Goal: Information Seeking & Learning: Find specific page/section

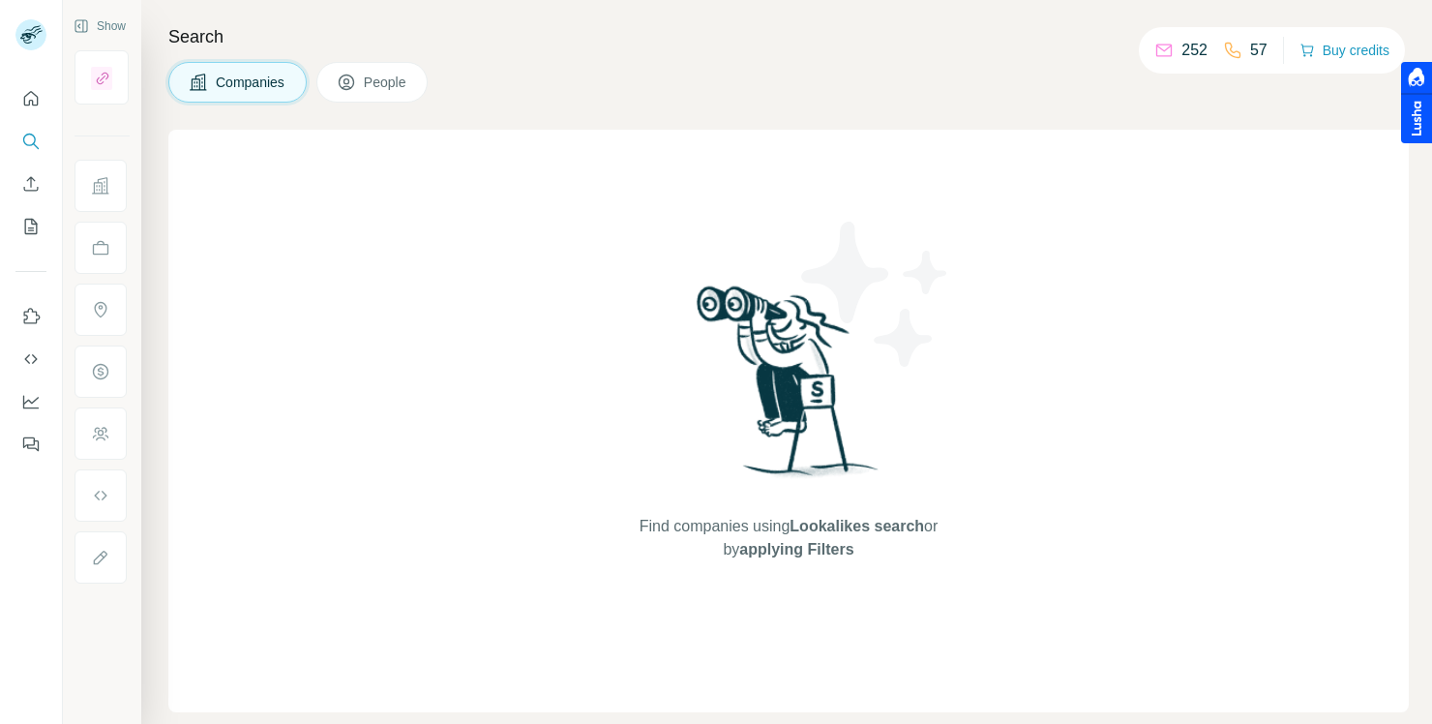
click at [376, 79] on span "People" at bounding box center [386, 82] width 44 height 19
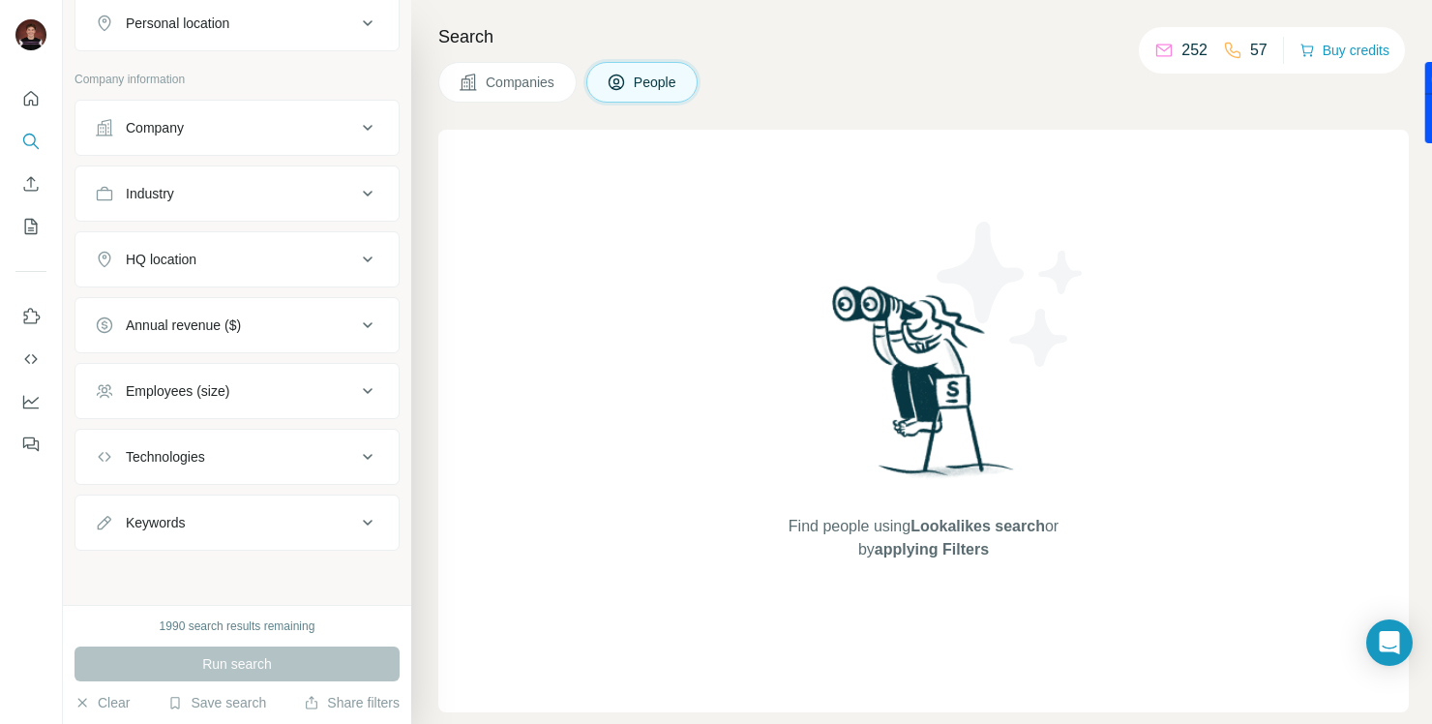
scroll to position [342, 0]
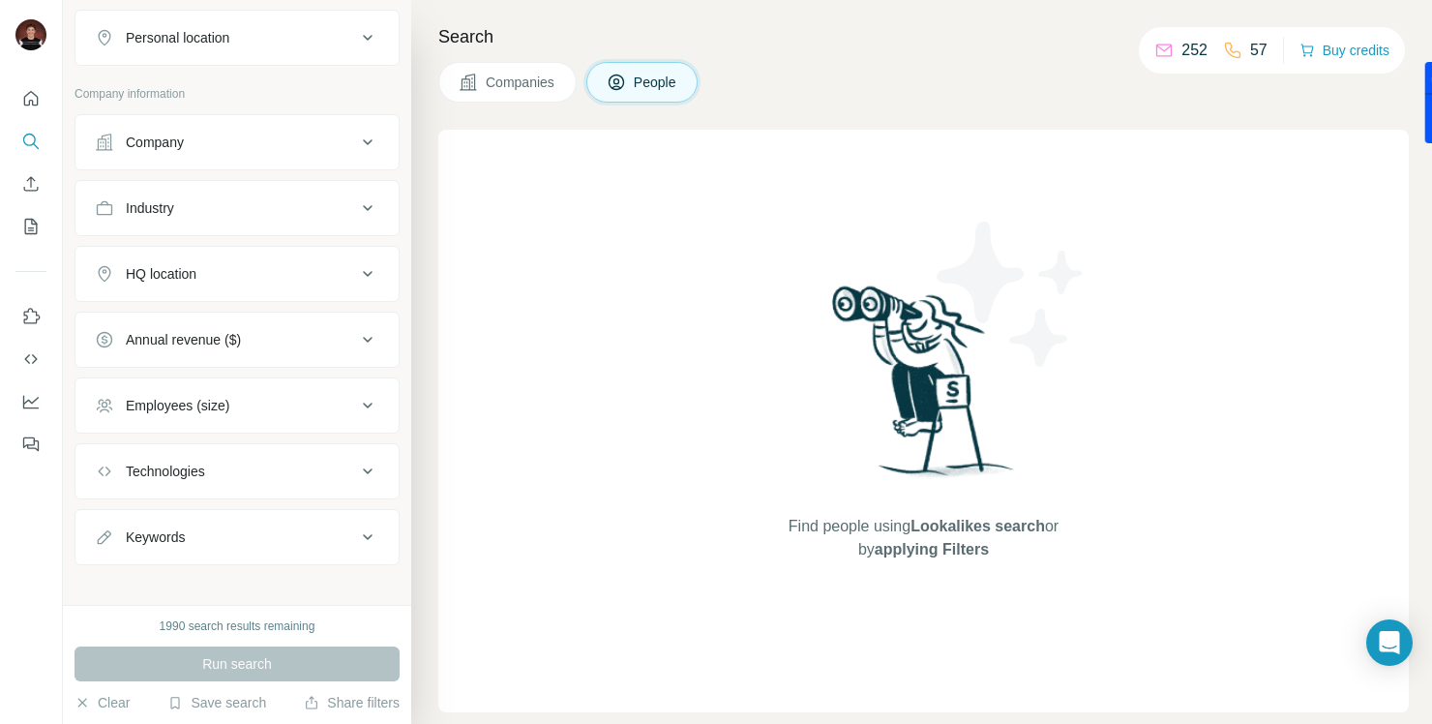
click at [246, 408] on div "Employees (size)" at bounding box center [225, 405] width 261 height 19
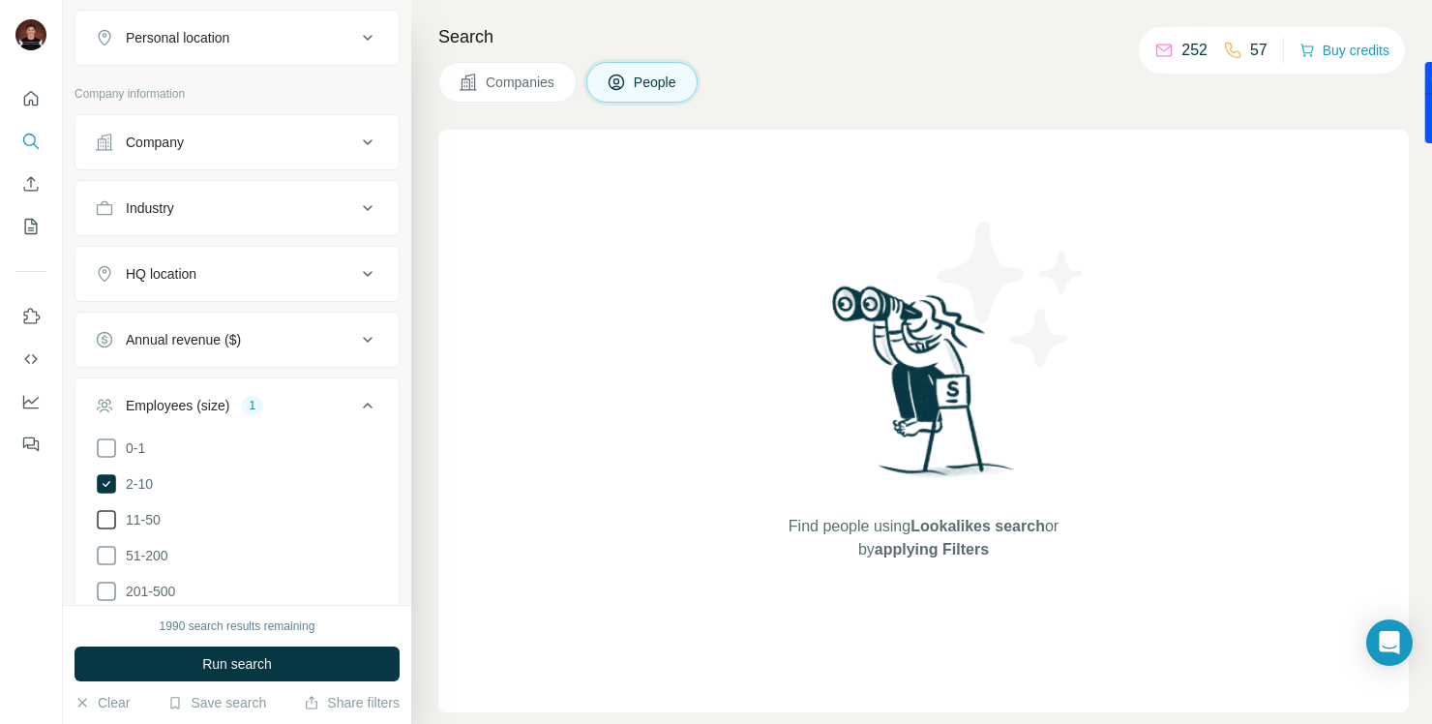
click at [104, 517] on icon at bounding box center [106, 519] width 23 height 23
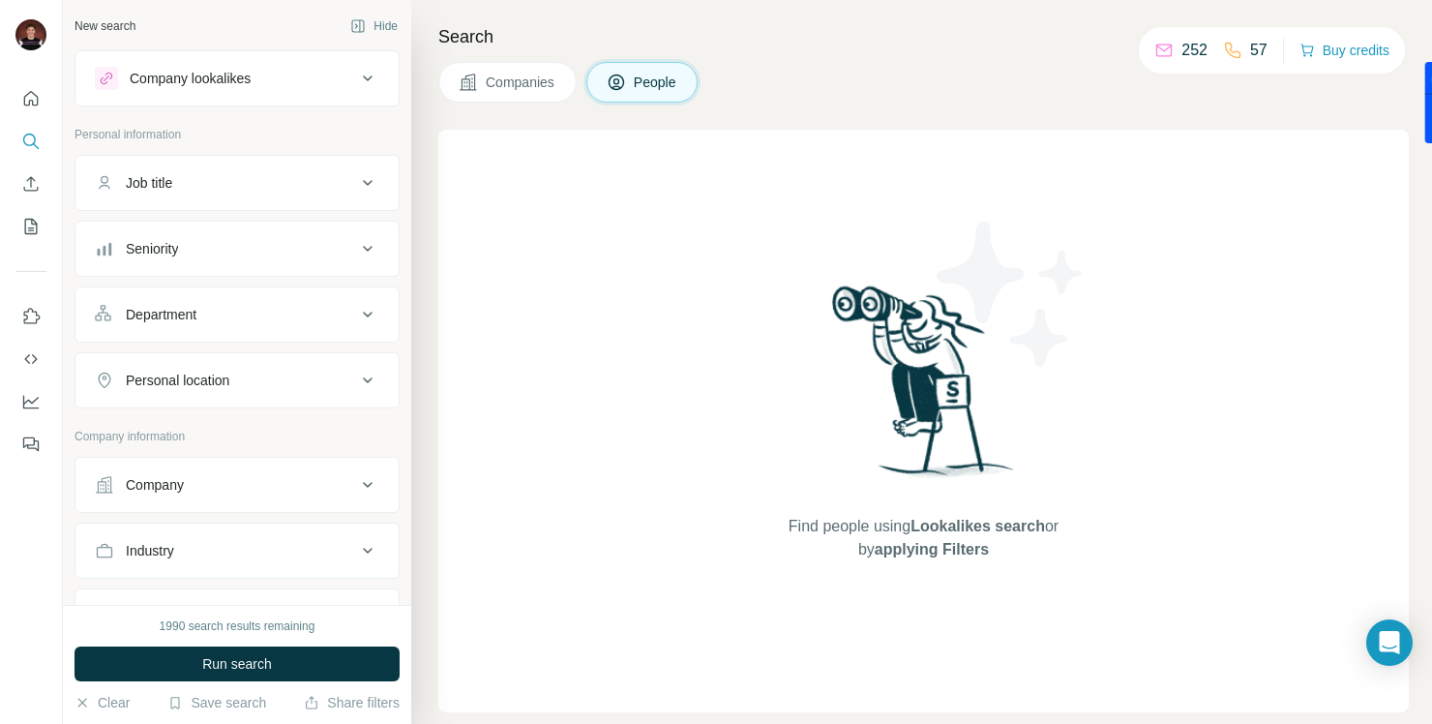
click at [284, 190] on div "Job title" at bounding box center [225, 182] width 261 height 19
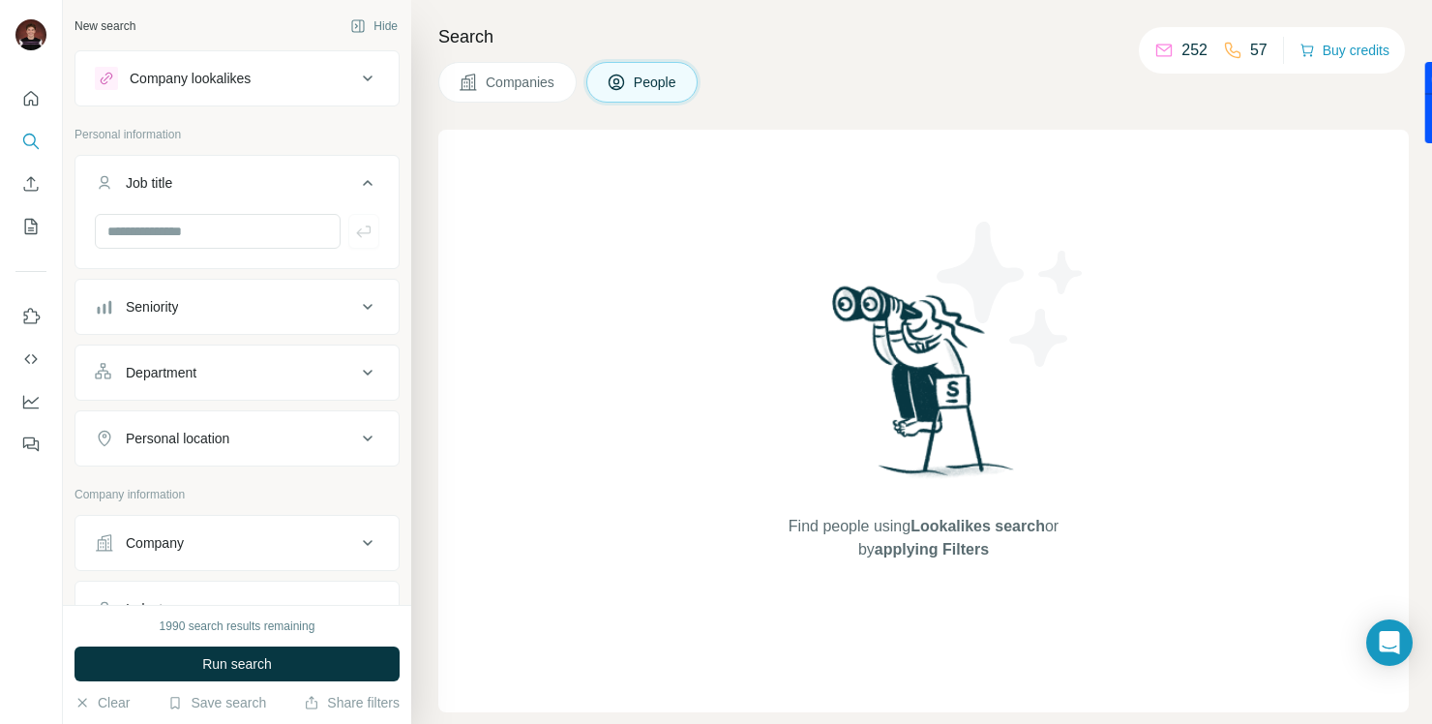
click at [246, 291] on button "Seniority" at bounding box center [236, 306] width 323 height 46
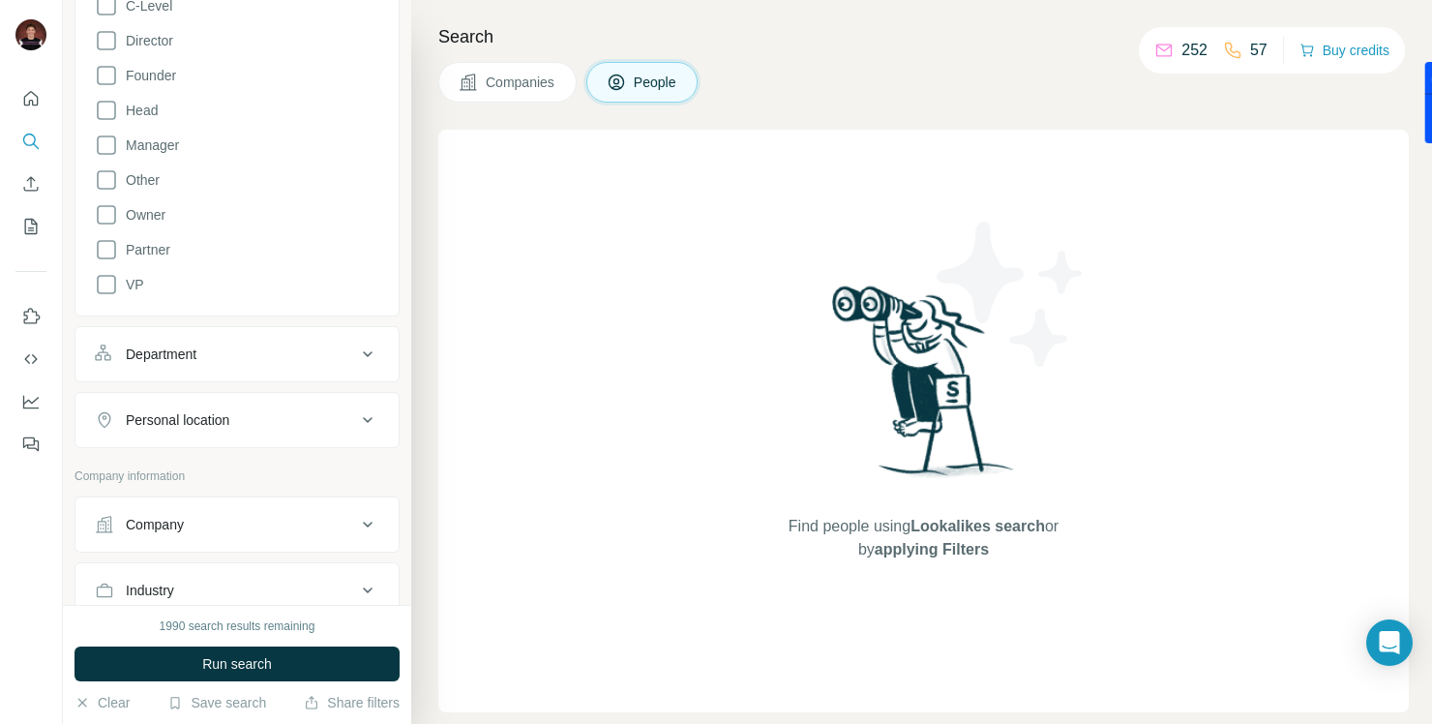
scroll to position [398, 0]
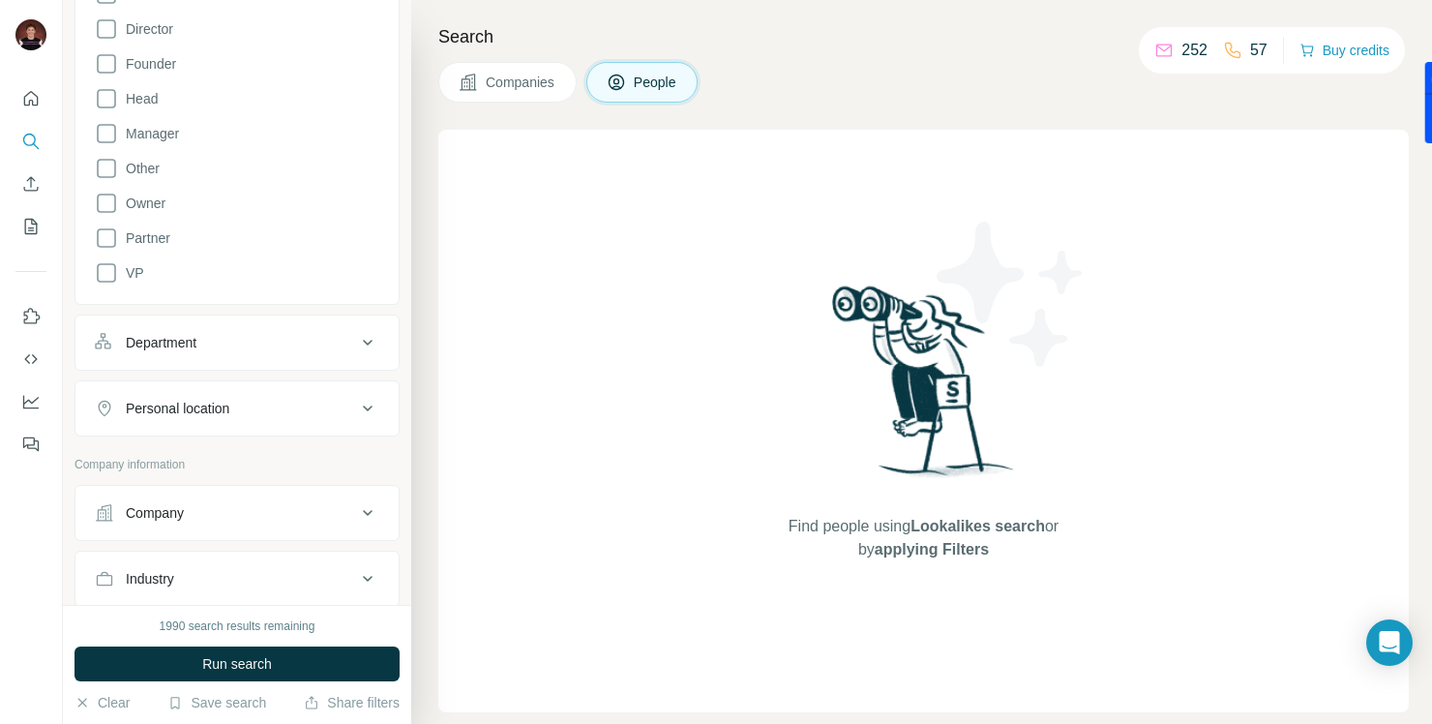
click at [317, 347] on div "Department" at bounding box center [225, 342] width 261 height 19
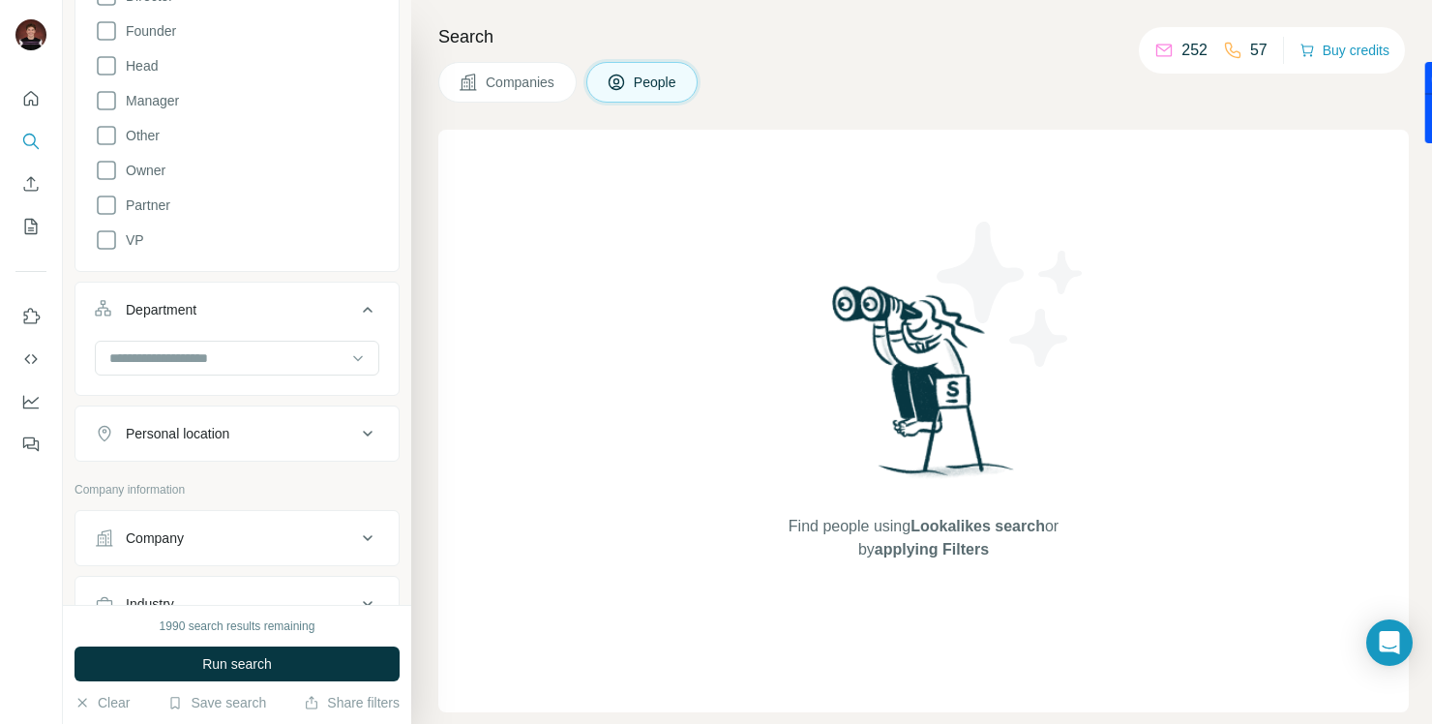
scroll to position [432, 0]
click at [317, 347] on input at bounding box center [226, 355] width 239 height 21
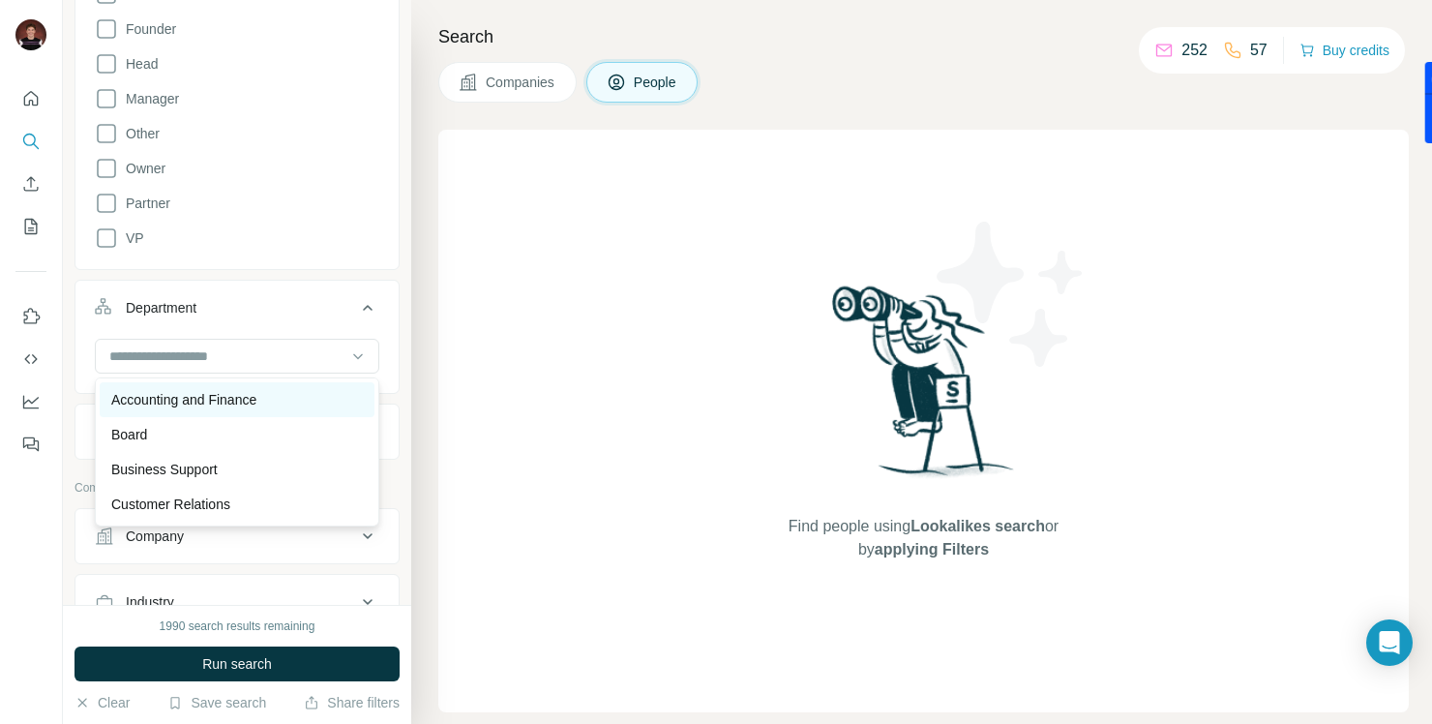
click at [256, 396] on p "Accounting and Finance" at bounding box center [183, 399] width 145 height 19
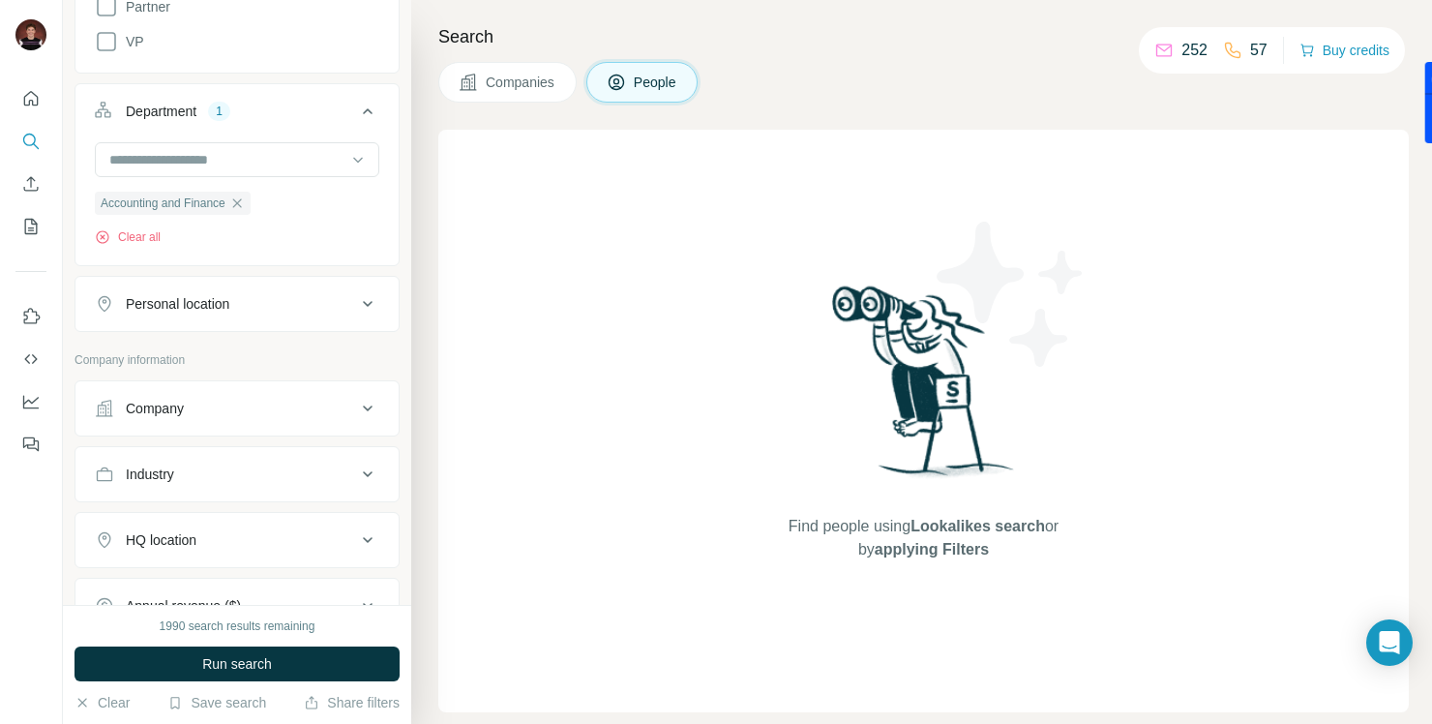
scroll to position [641, 0]
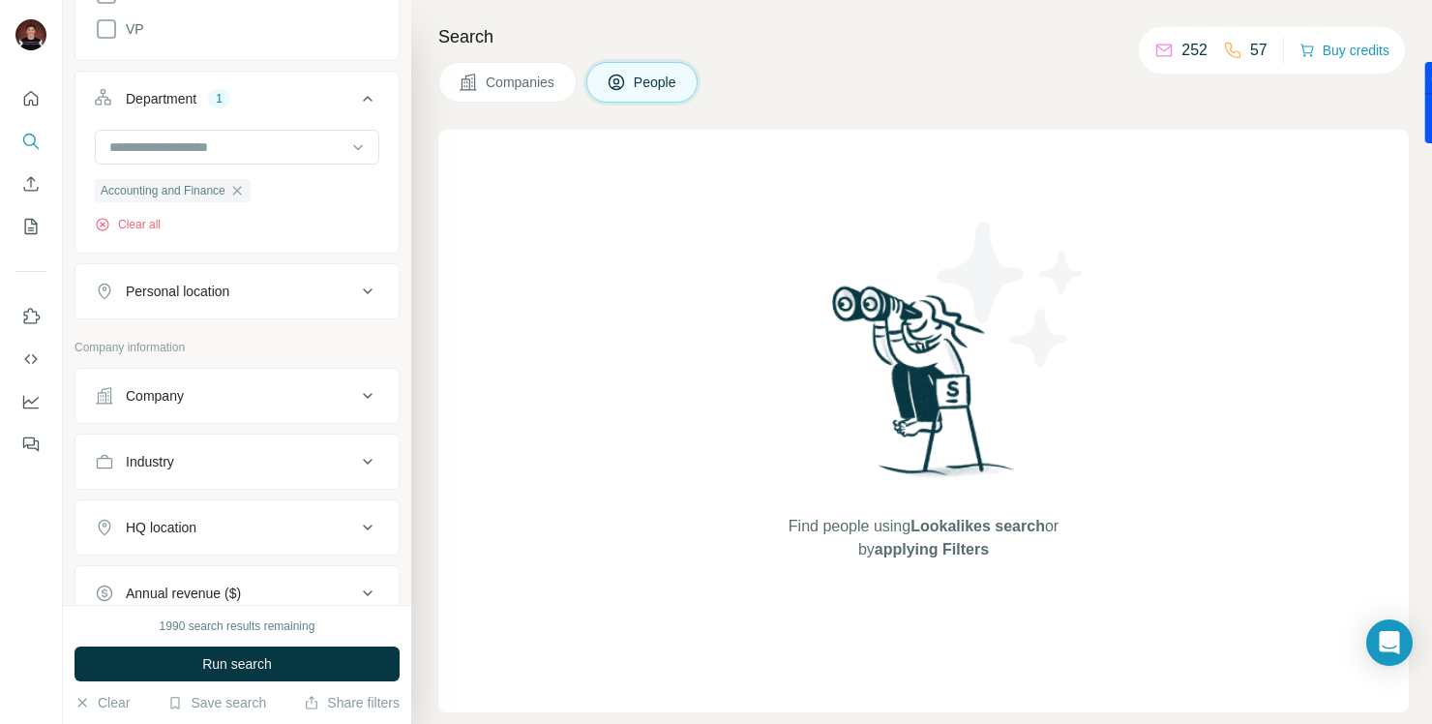
click at [318, 393] on div "Company" at bounding box center [225, 395] width 261 height 19
click at [323, 290] on div "Personal location" at bounding box center [225, 291] width 261 height 19
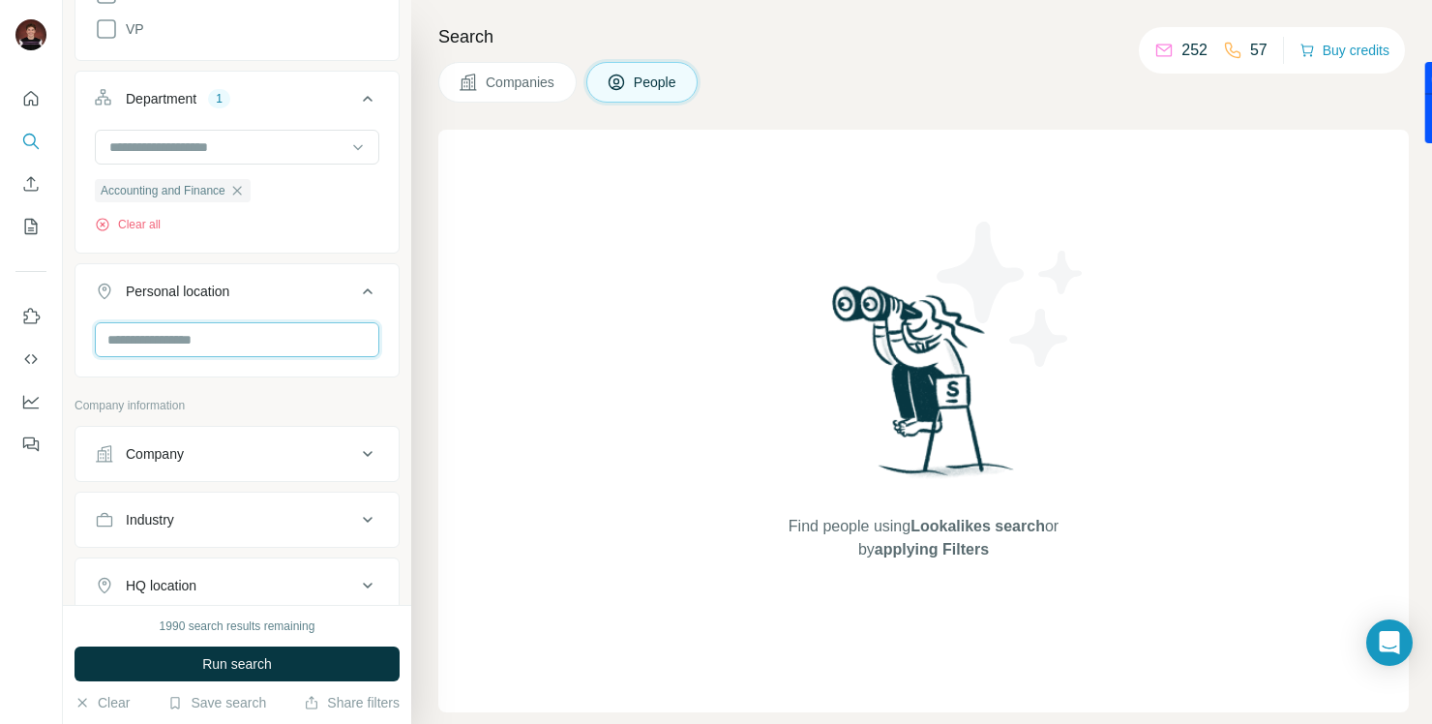
click at [252, 335] on input "text" at bounding box center [237, 339] width 284 height 35
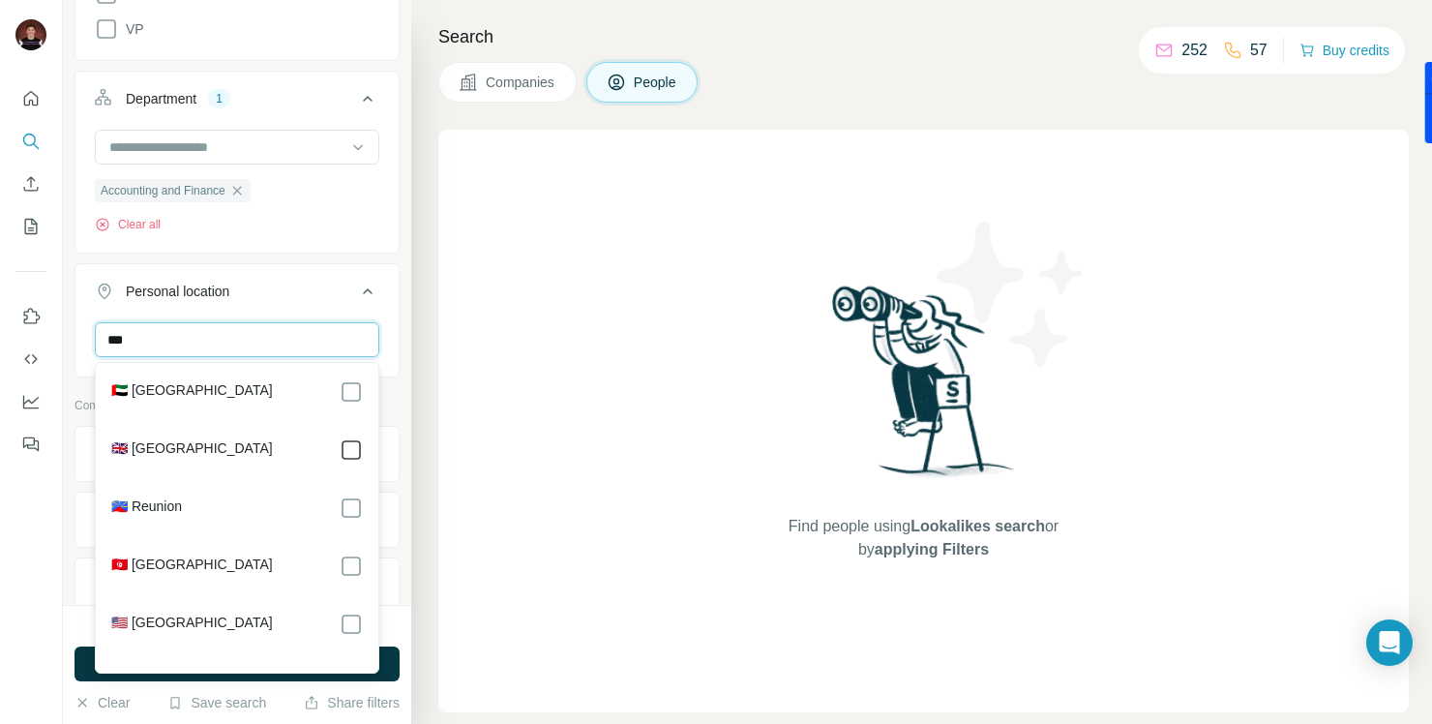
type input "***"
click at [369, 248] on div "Accounting and Finance Clear all" at bounding box center [236, 189] width 323 height 119
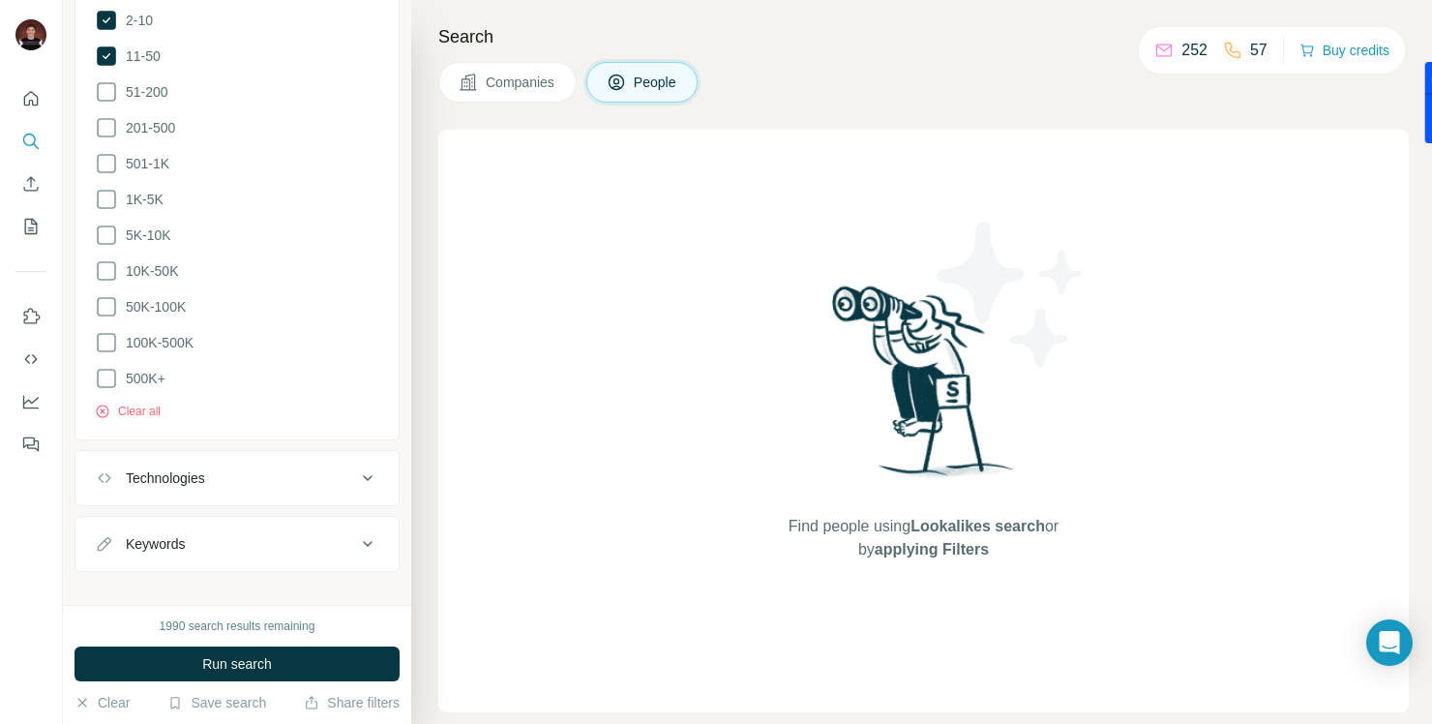
scroll to position [1501, 0]
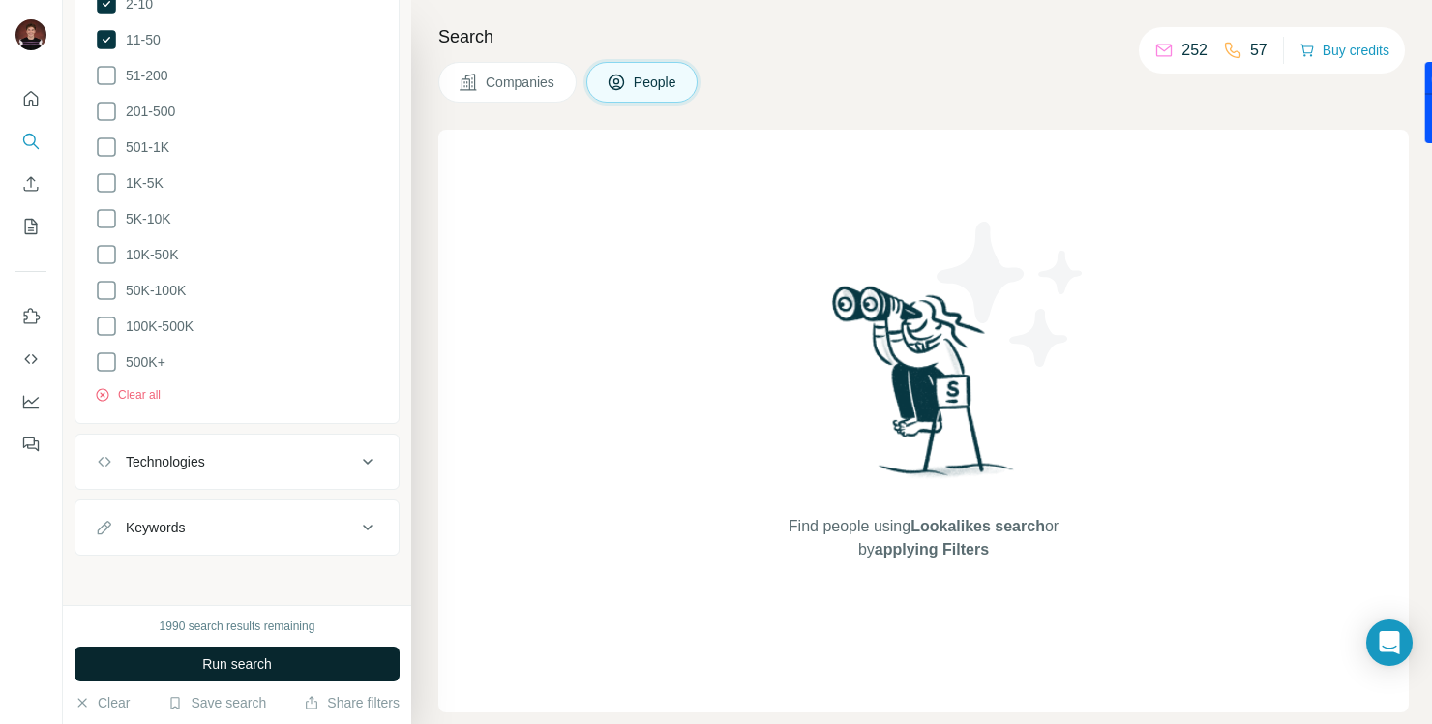
click at [251, 660] on span "Run search" at bounding box center [237, 663] width 70 height 19
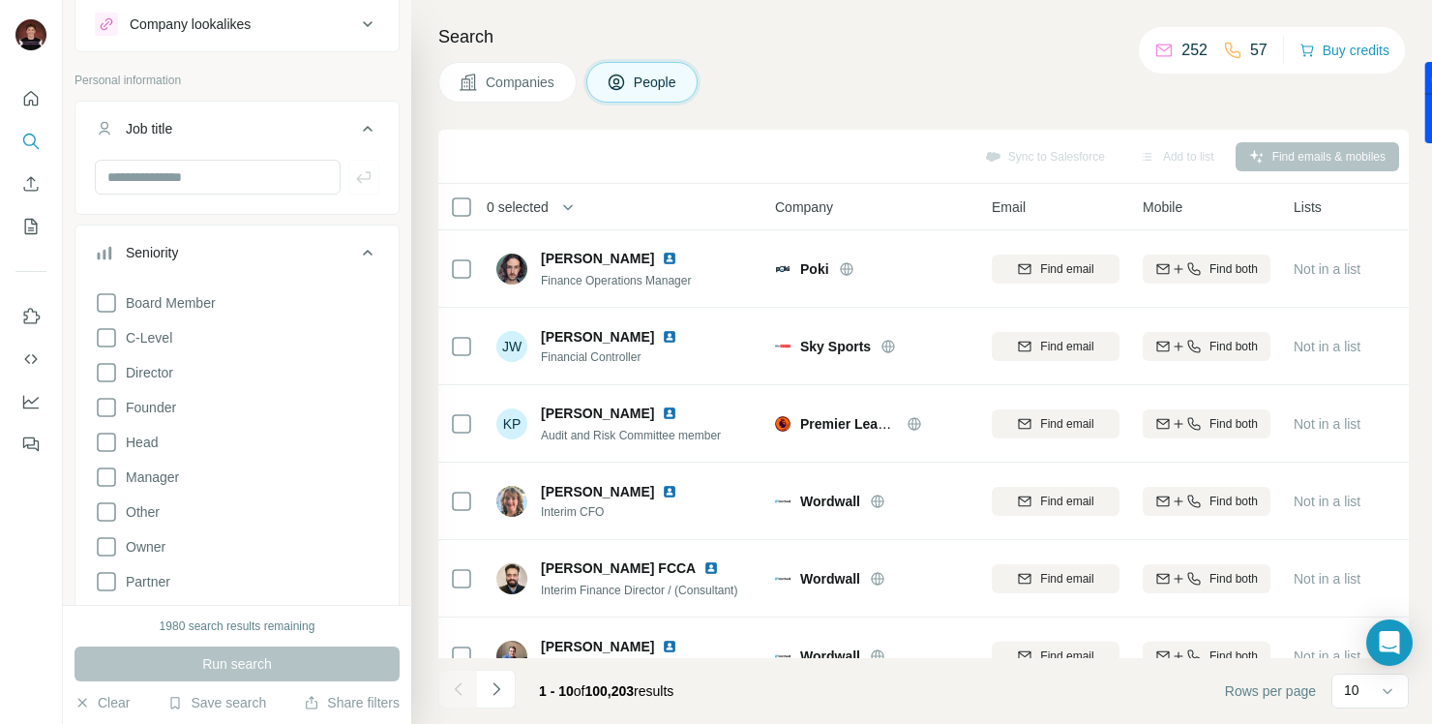
scroll to position [42, 0]
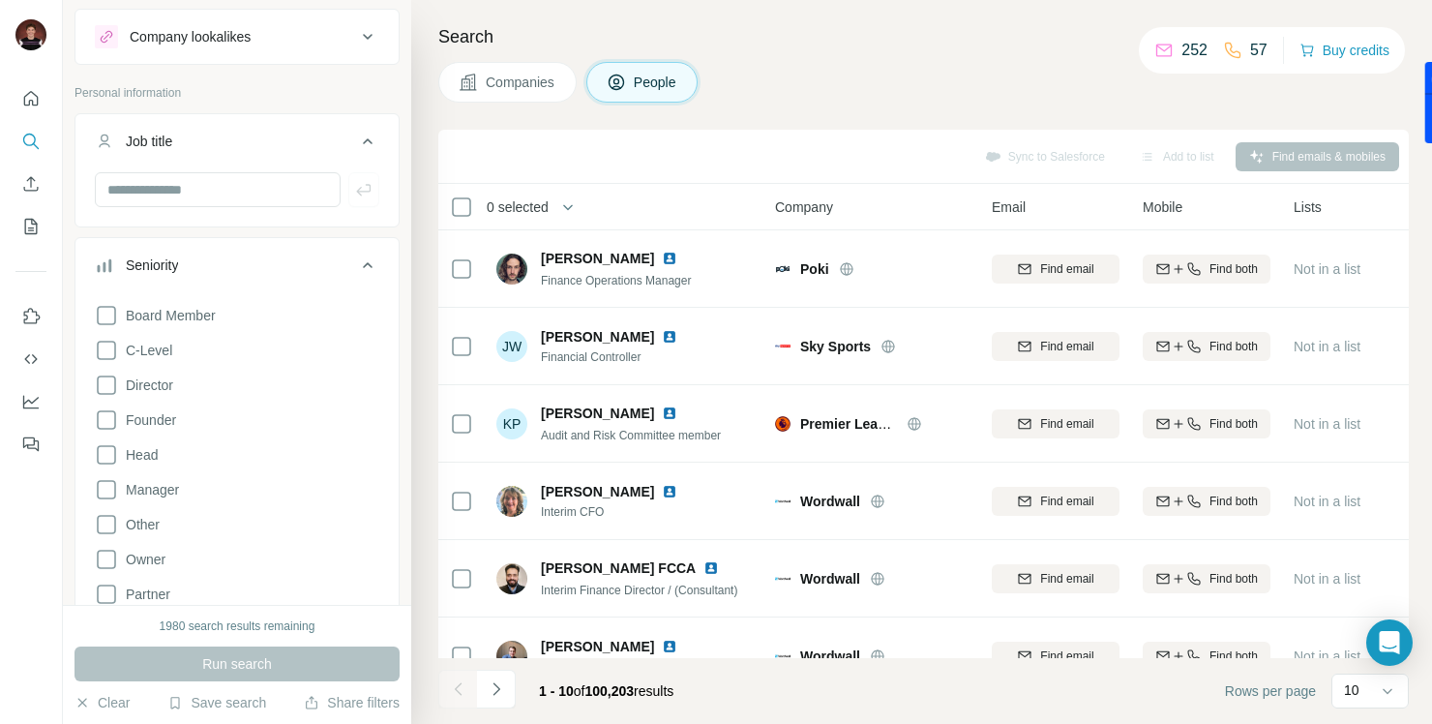
click at [365, 258] on icon at bounding box center [367, 264] width 23 height 23
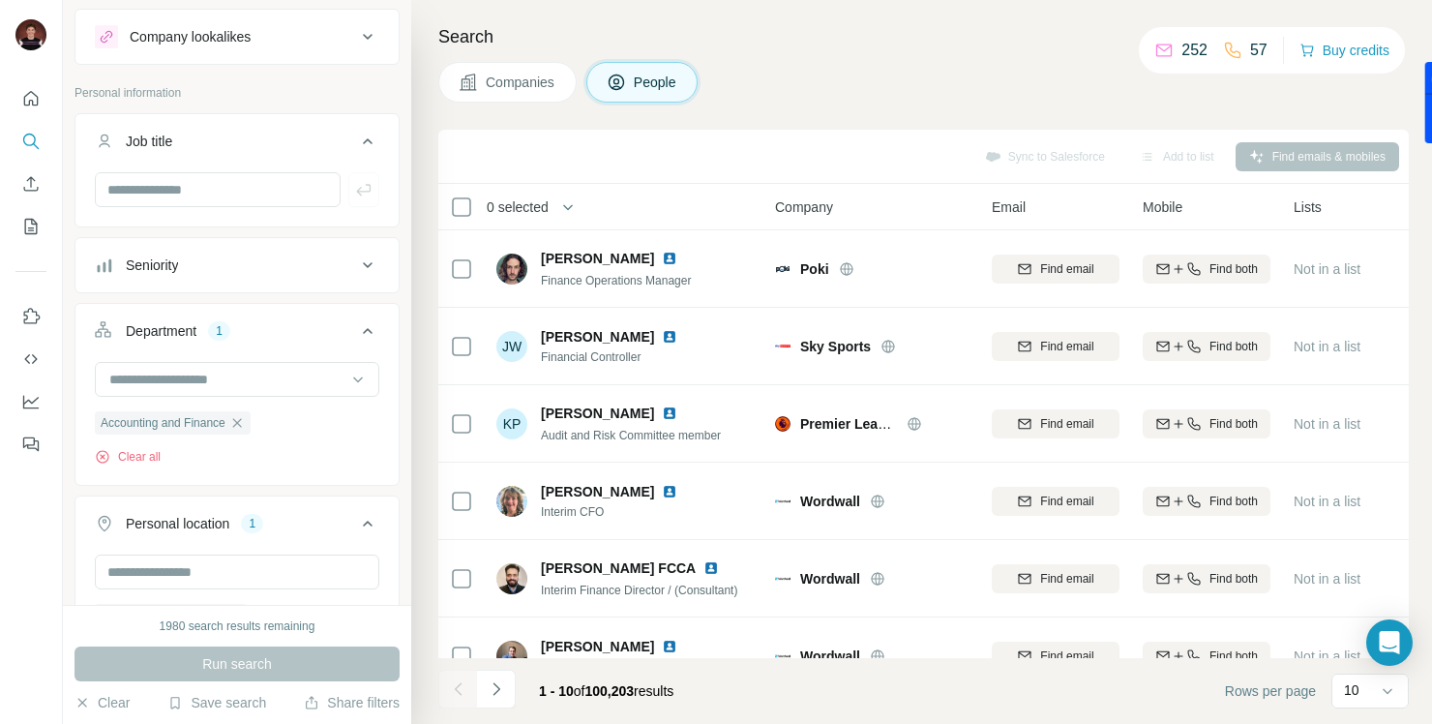
scroll to position [0, 0]
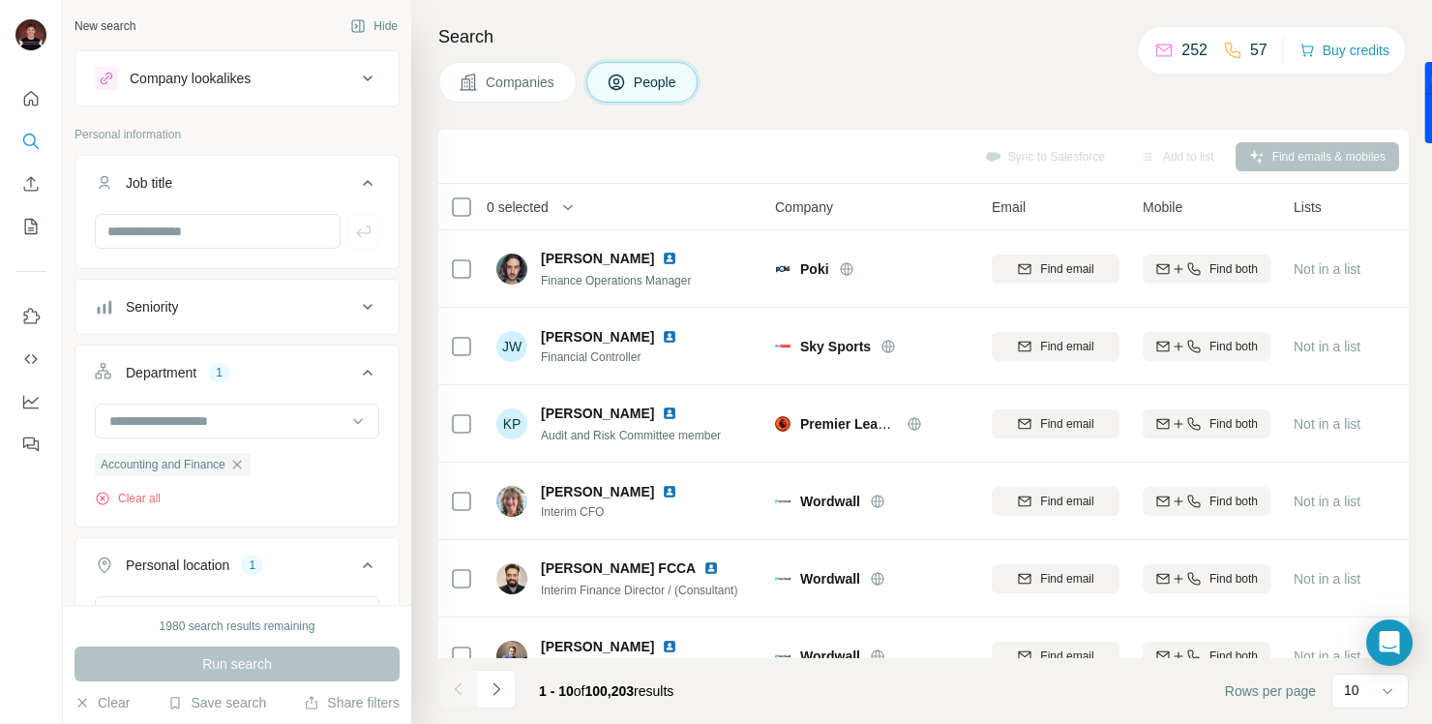
click at [352, 77] on div "Company lookalikes" at bounding box center [225, 78] width 261 height 23
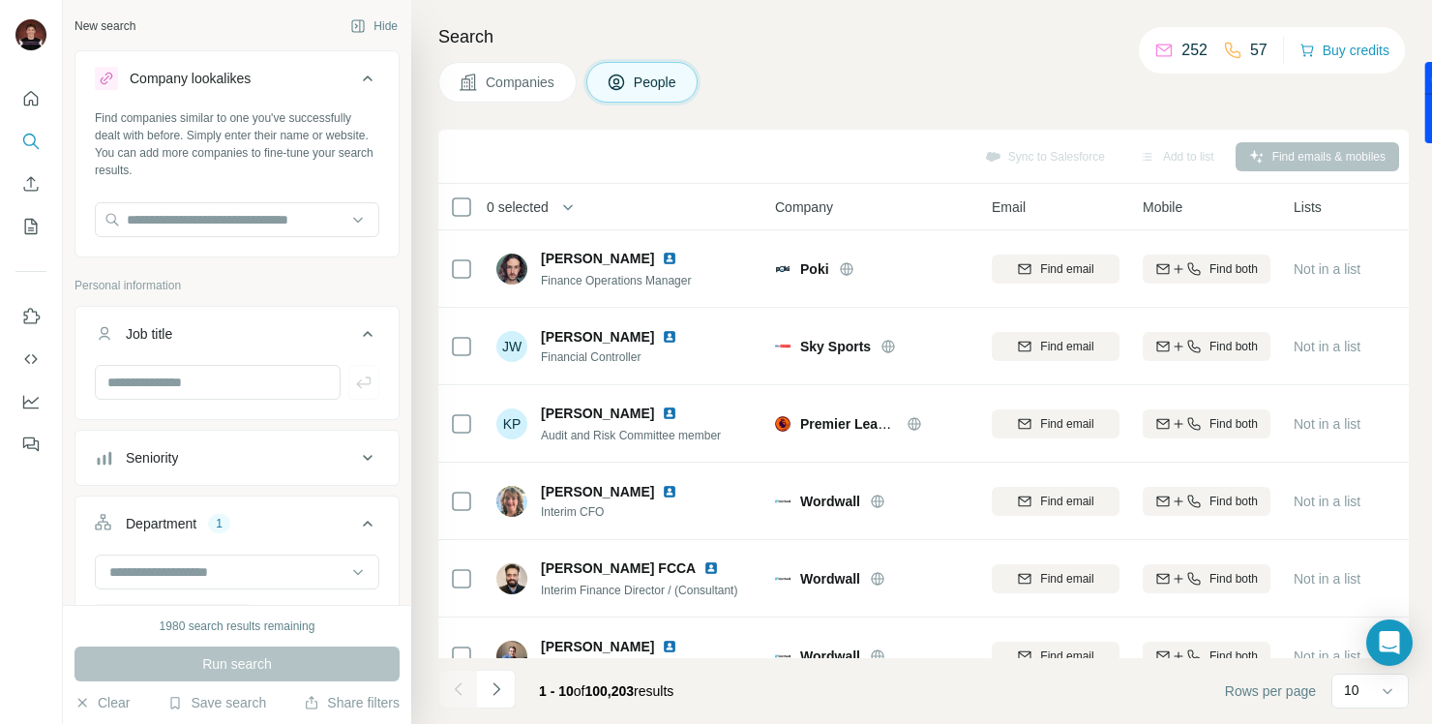
click at [352, 77] on div "Company lookalikes" at bounding box center [225, 78] width 261 height 23
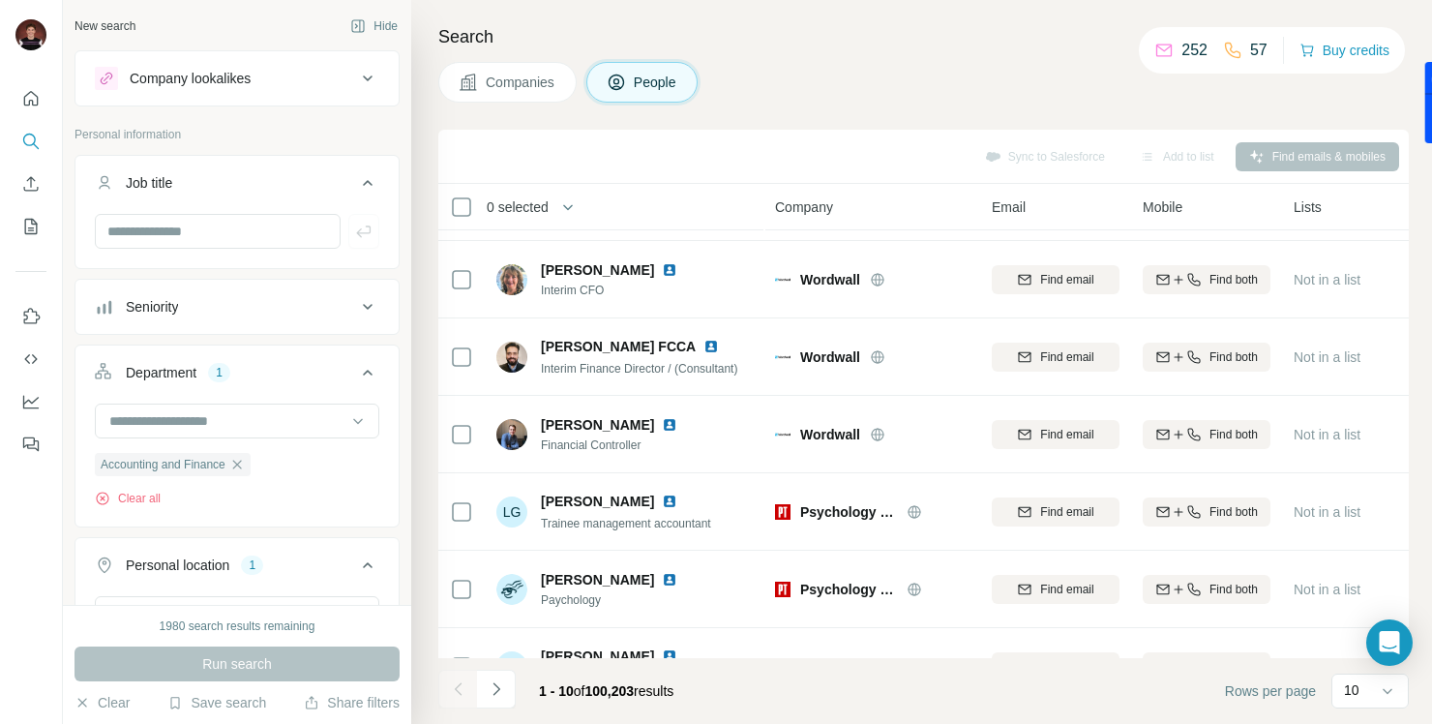
scroll to position [225, 0]
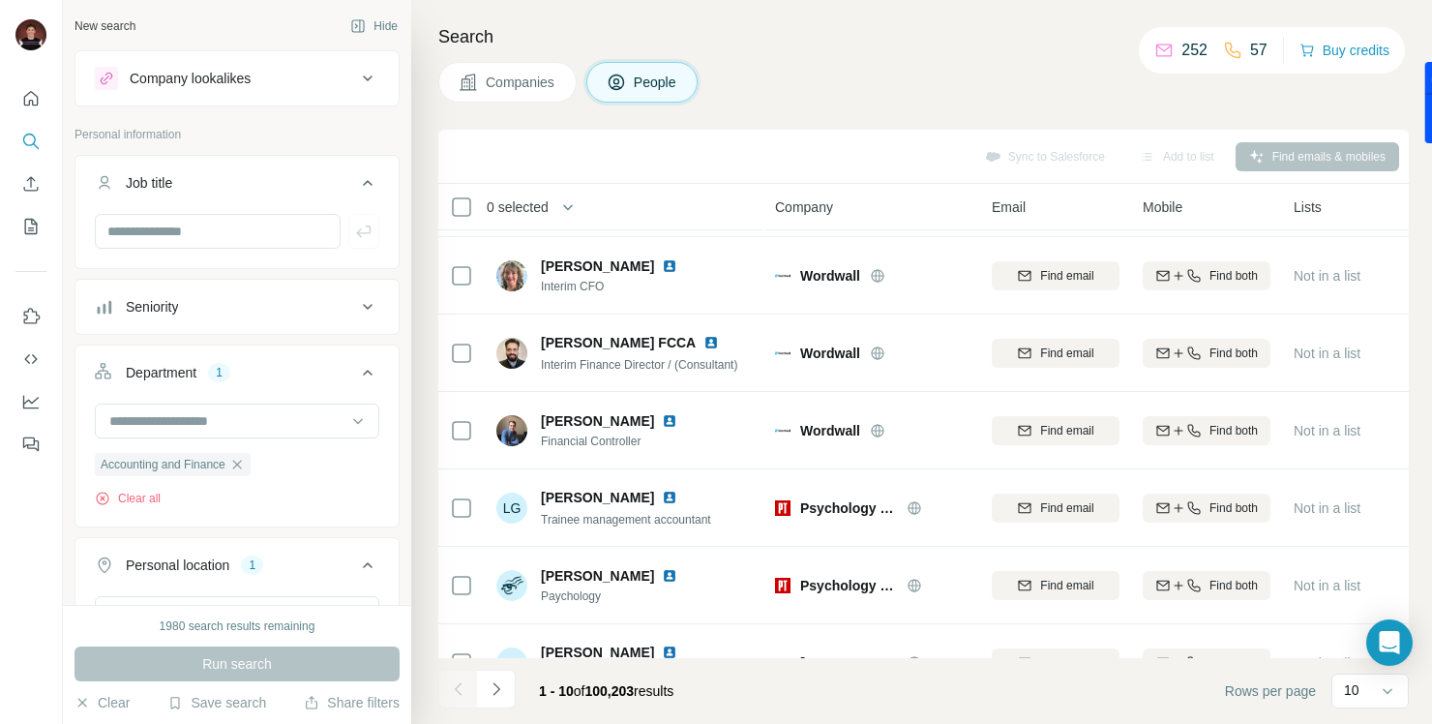
click at [296, 326] on button "Seniority" at bounding box center [236, 306] width 323 height 46
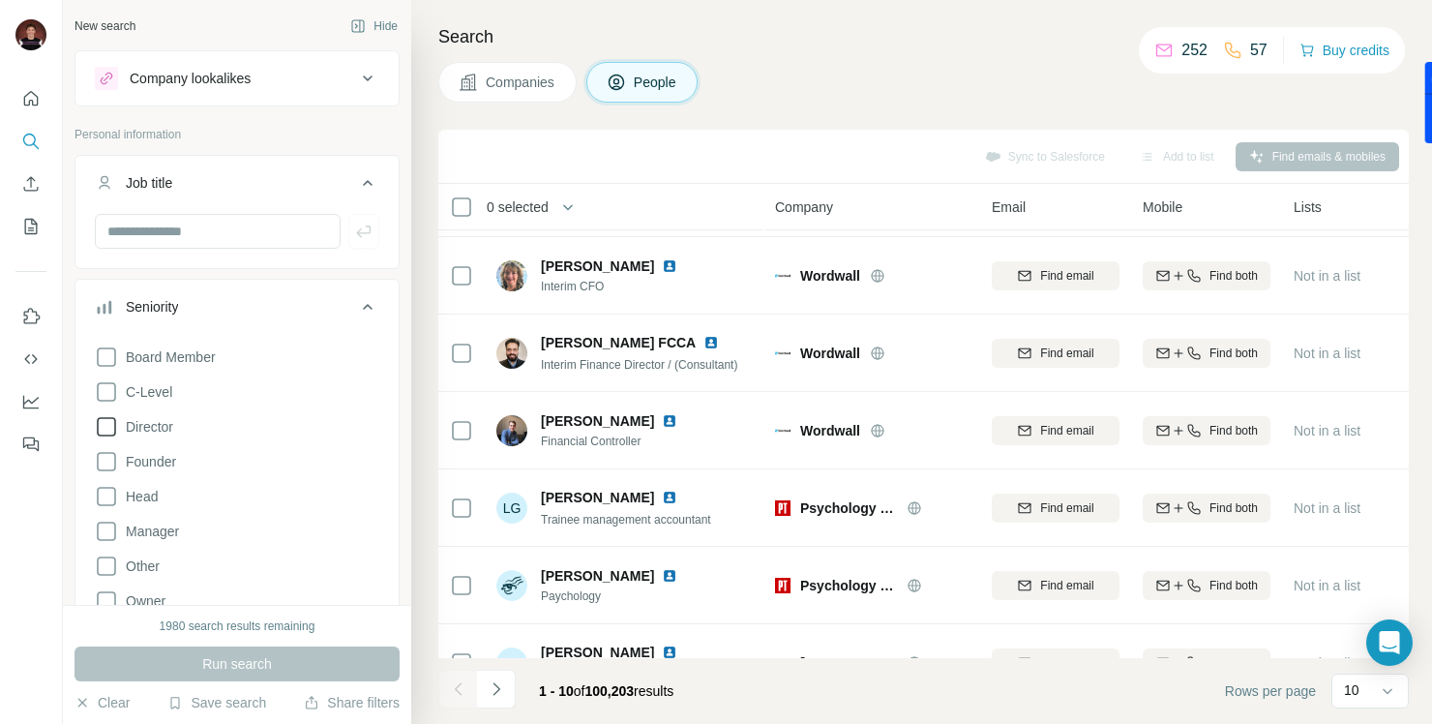
click at [105, 427] on icon at bounding box center [106, 426] width 23 height 23
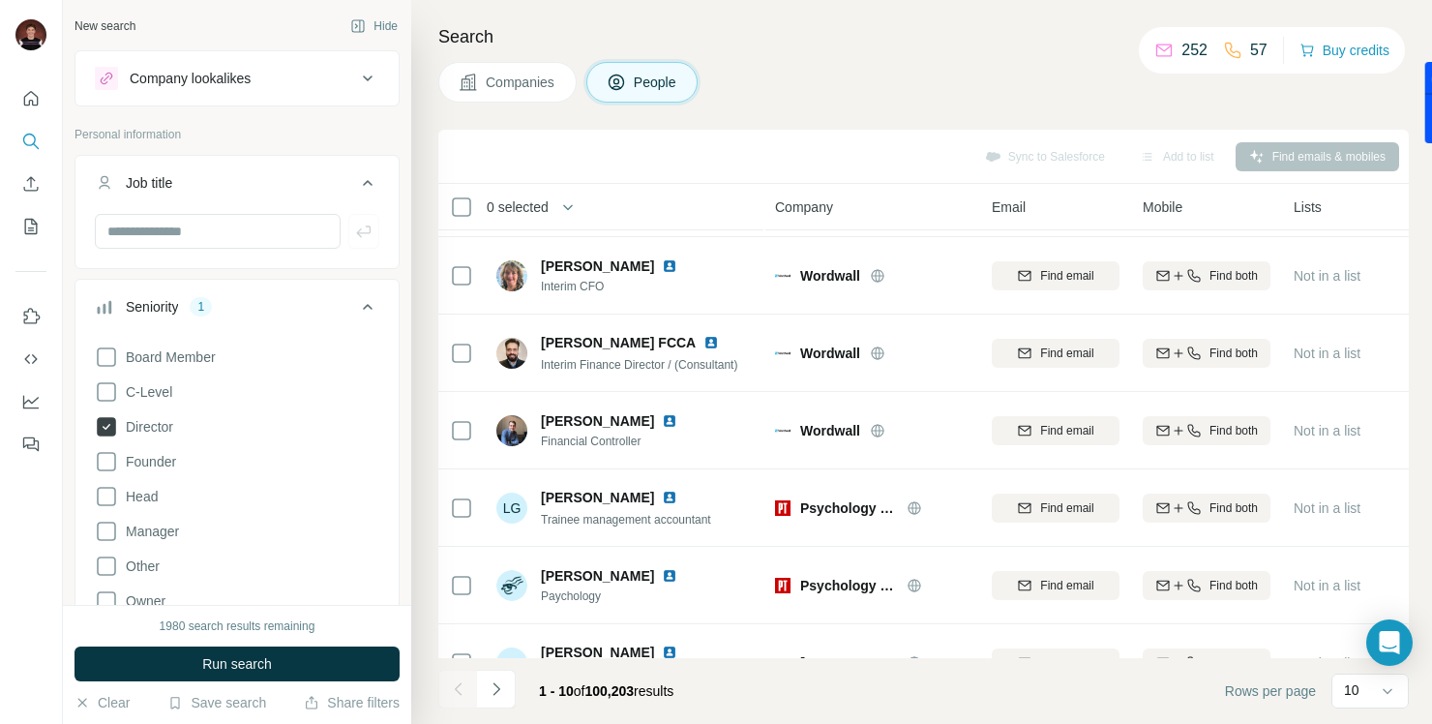
click at [107, 430] on icon at bounding box center [106, 426] width 19 height 19
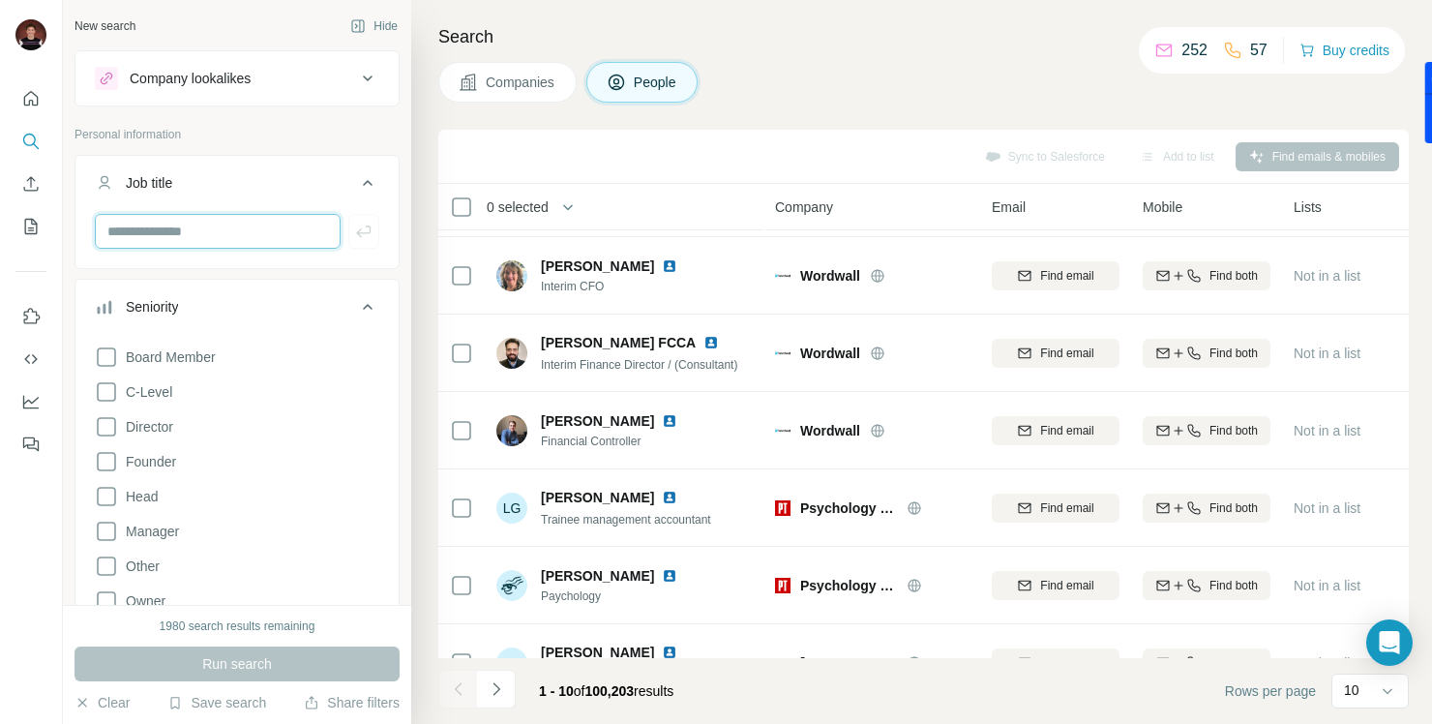
click at [195, 221] on input "text" at bounding box center [218, 231] width 246 height 35
type input "**********"
click at [353, 233] on button "button" at bounding box center [363, 231] width 31 height 35
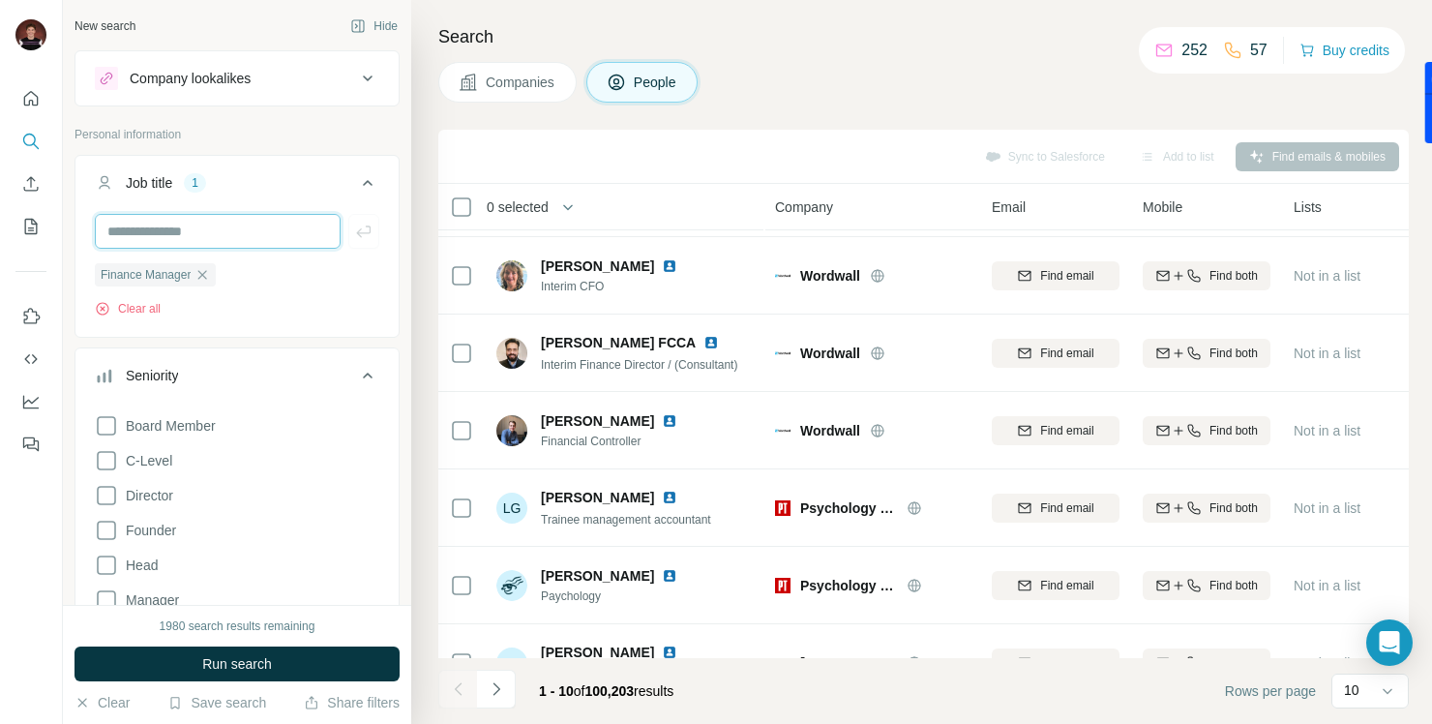
click at [234, 226] on input "text" at bounding box center [218, 231] width 246 height 35
type input "***"
type input "**********"
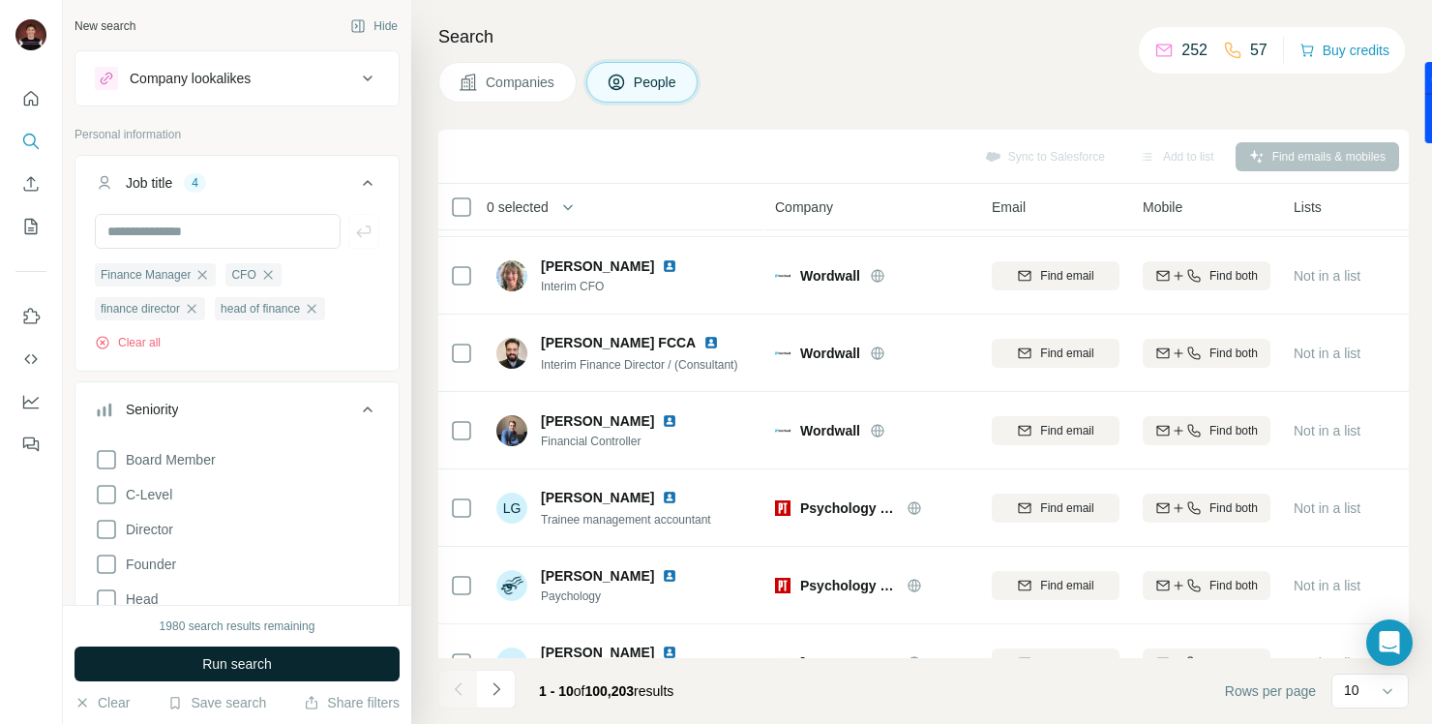
click at [231, 664] on span "Run search" at bounding box center [237, 663] width 70 height 19
